Goal: Task Accomplishment & Management: Manage account settings

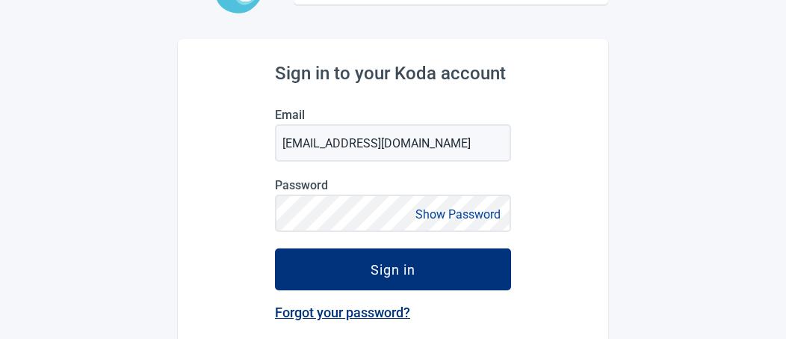
scroll to position [149, 0]
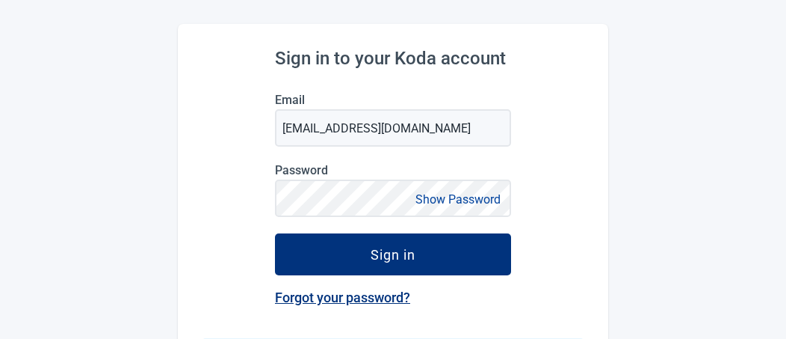
click at [462, 197] on button "Show Password" at bounding box center [458, 199] width 94 height 20
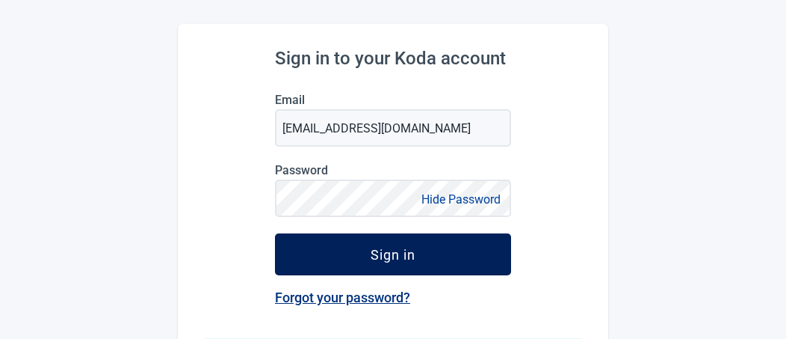
click at [388, 253] on div "Sign in" at bounding box center [393, 254] width 45 height 15
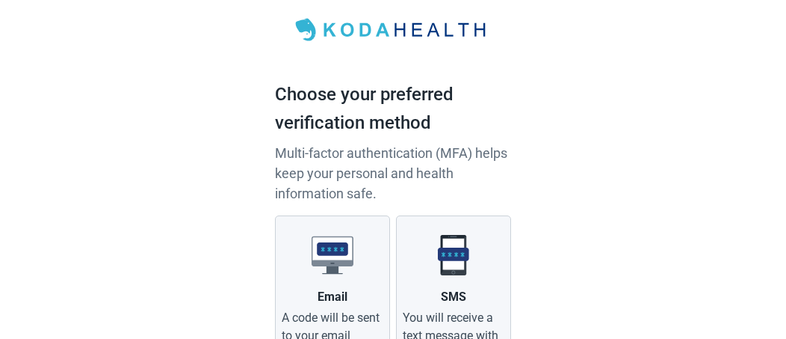
scroll to position [149, 0]
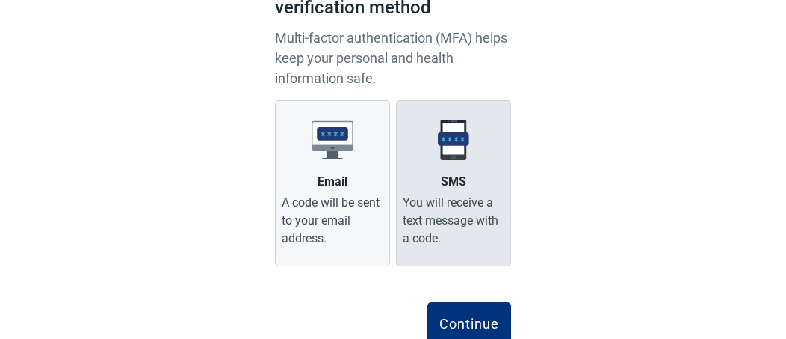
click at [480, 155] on label "SMS You will receive a text message with a code." at bounding box center [453, 183] width 115 height 166
click at [0, 0] on input "SMS You will receive a text message with a code." at bounding box center [0, 0] width 0 height 0
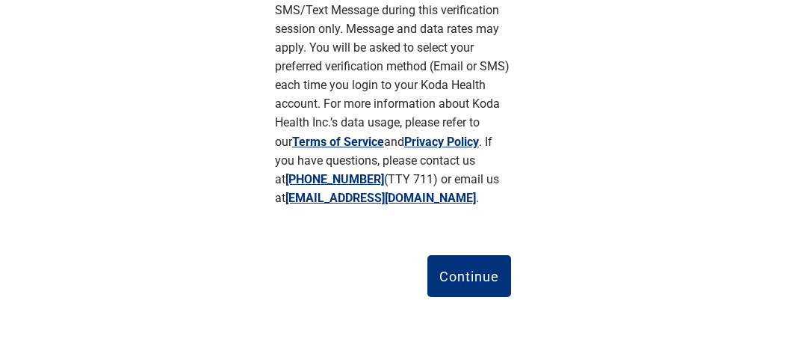
scroll to position [457, 0]
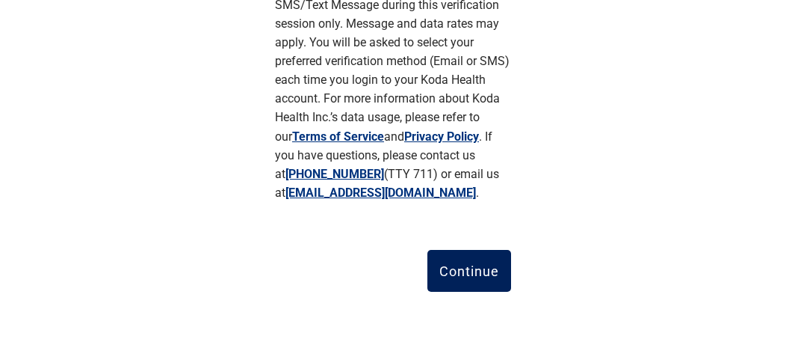
click at [460, 267] on div "Continue" at bounding box center [469, 270] width 60 height 15
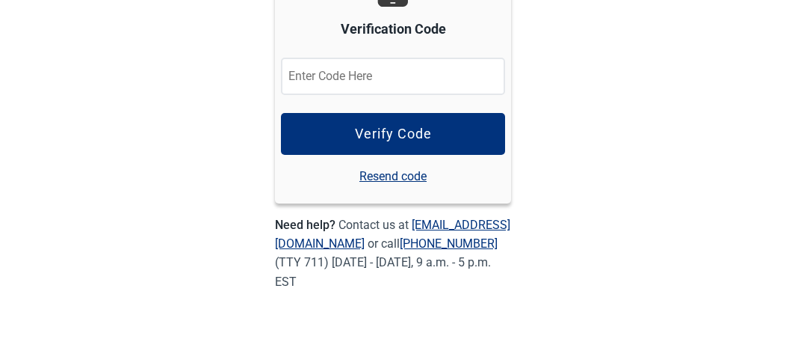
scroll to position [256, 0]
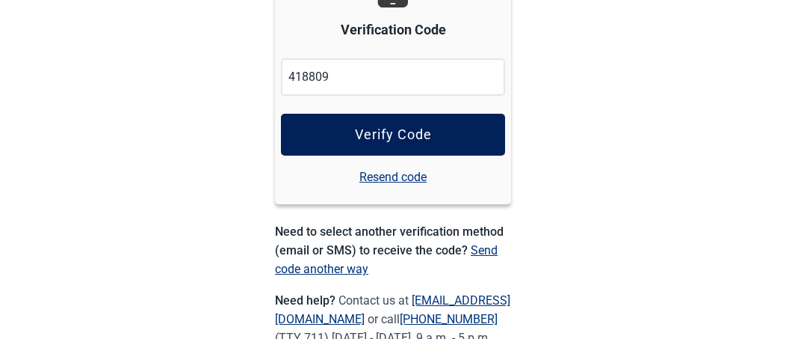
type input "418809"
click at [379, 132] on div "Verify Code" at bounding box center [393, 134] width 77 height 15
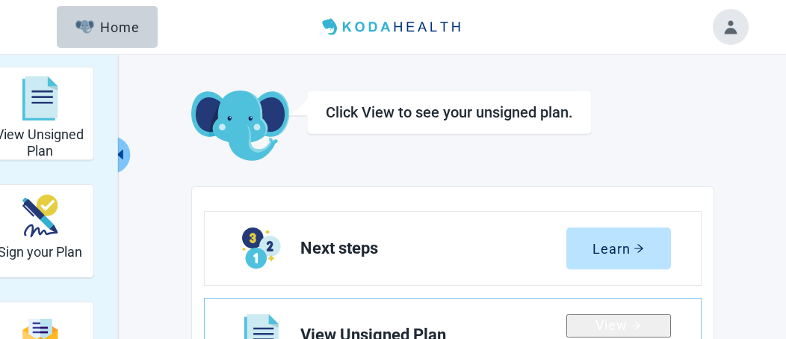
click at [728, 23] on button "Toggle account menu" at bounding box center [731, 27] width 36 height 36
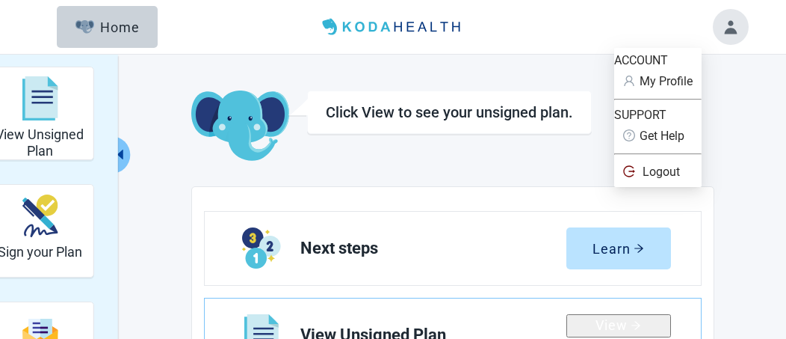
click at [538, 23] on header "Menu Home" at bounding box center [392, 27] width 747 height 54
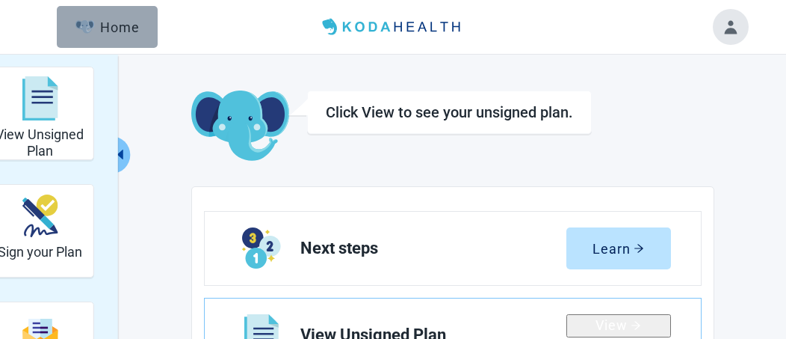
click at [112, 23] on div "Home" at bounding box center [107, 26] width 64 height 15
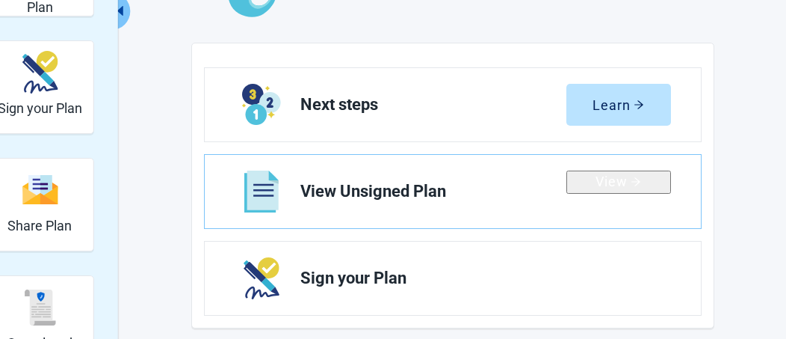
scroll to position [149, 0]
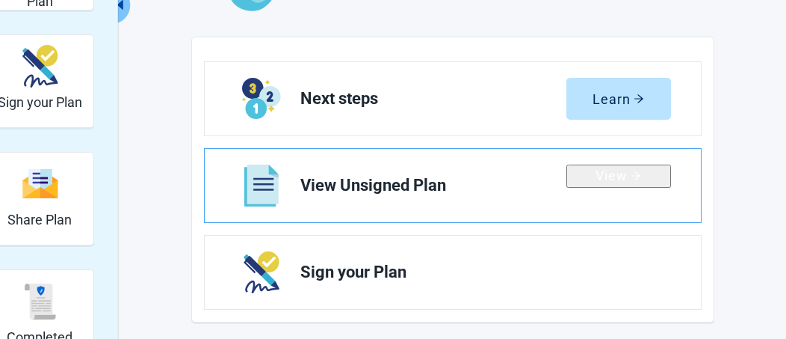
click at [616, 181] on div "View" at bounding box center [619, 175] width 46 height 15
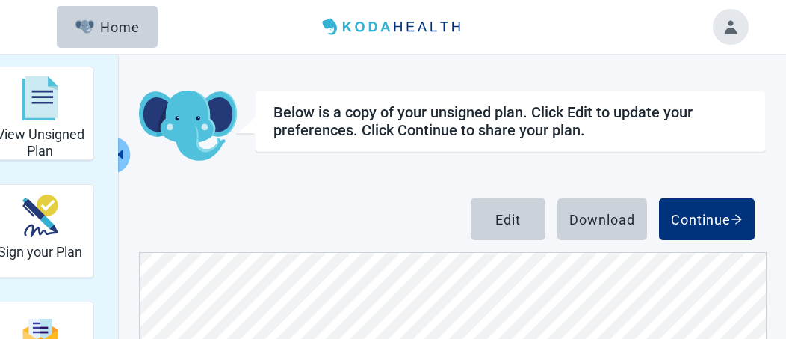
click at [728, 22] on button "Toggle account menu" at bounding box center [731, 27] width 36 height 36
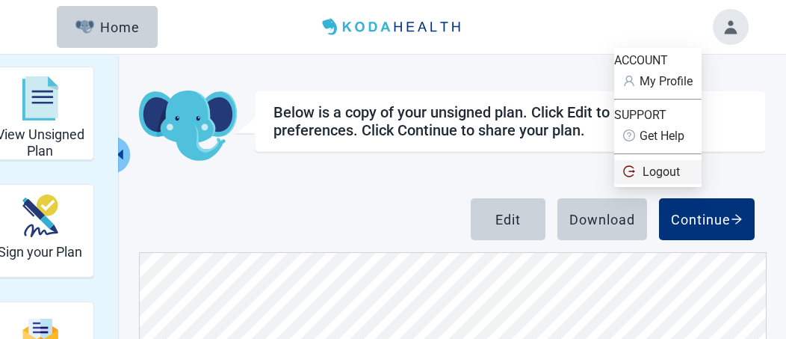
click at [678, 179] on span "Logout" at bounding box center [661, 171] width 37 height 14
